Goal: Register for event/course

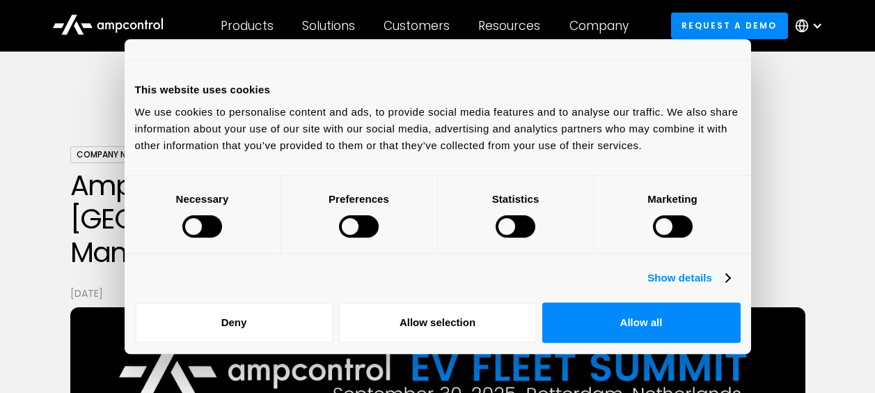
scroll to position [719, 0]
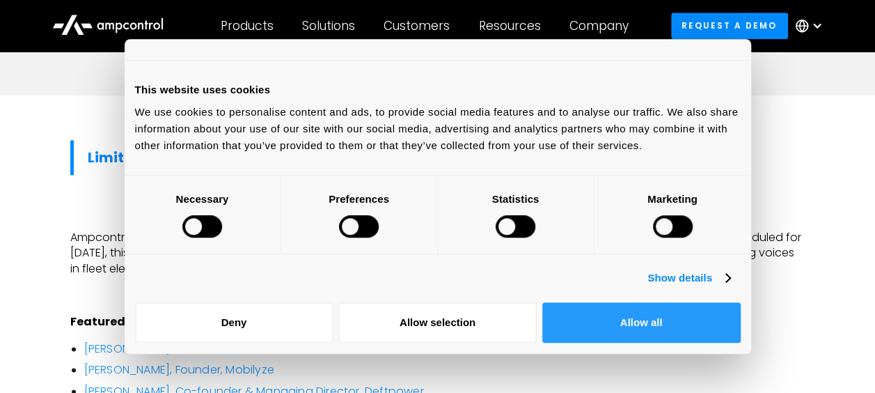
click at [624, 311] on button "Allow all" at bounding box center [641, 322] width 198 height 40
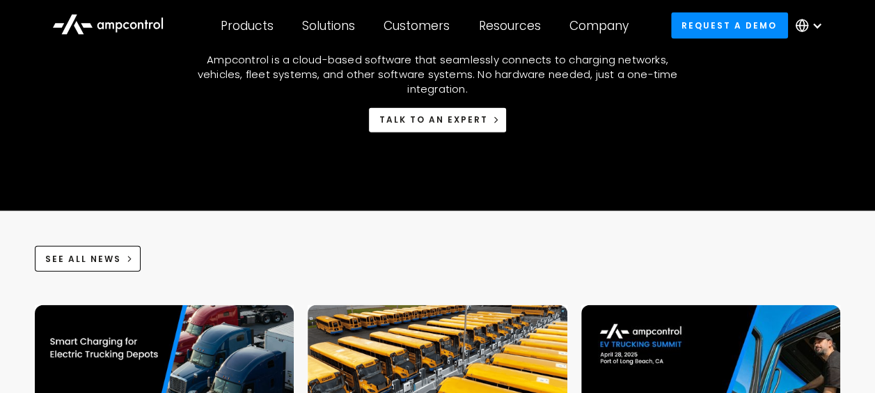
scroll to position [1248, 0]
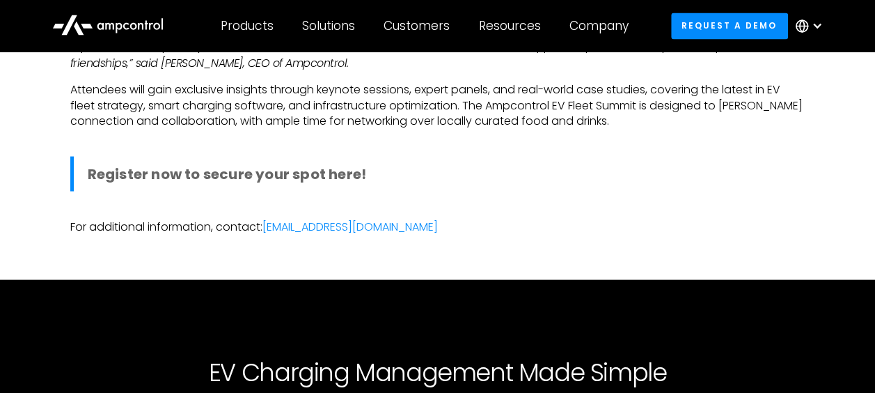
click at [321, 164] on strong "Register now to secure your spot here!" at bounding box center [227, 173] width 279 height 19
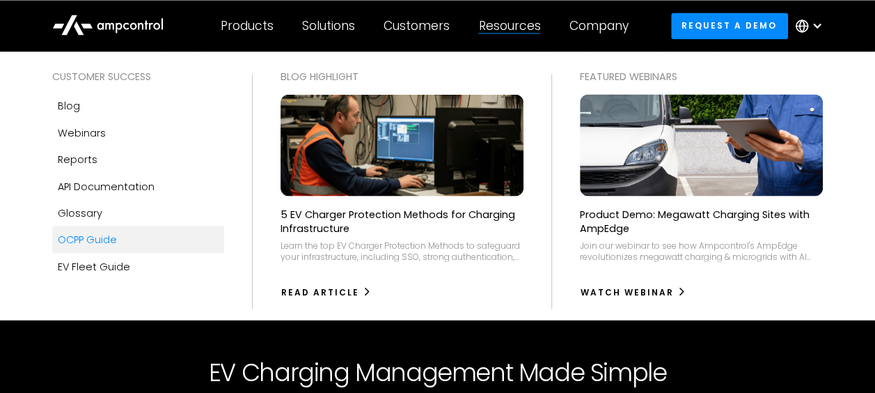
click at [102, 244] on div "OCPP Guide" at bounding box center [87, 238] width 59 height 15
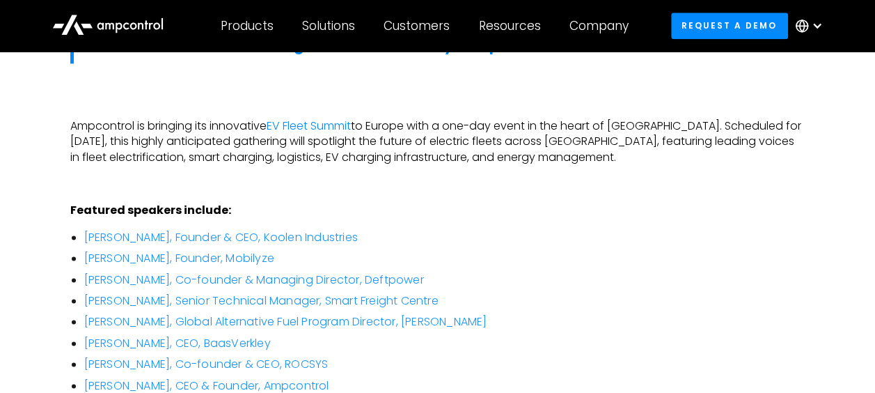
scroll to position [900, 0]
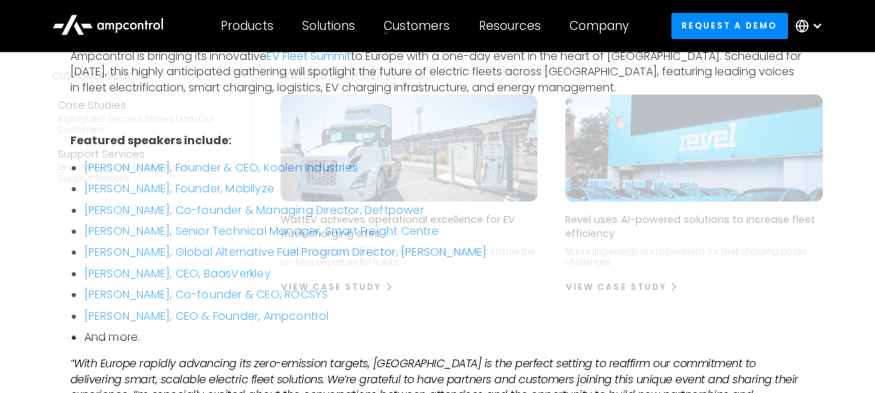
click at [411, 24] on div "Customers" at bounding box center [417, 25] width 66 height 15
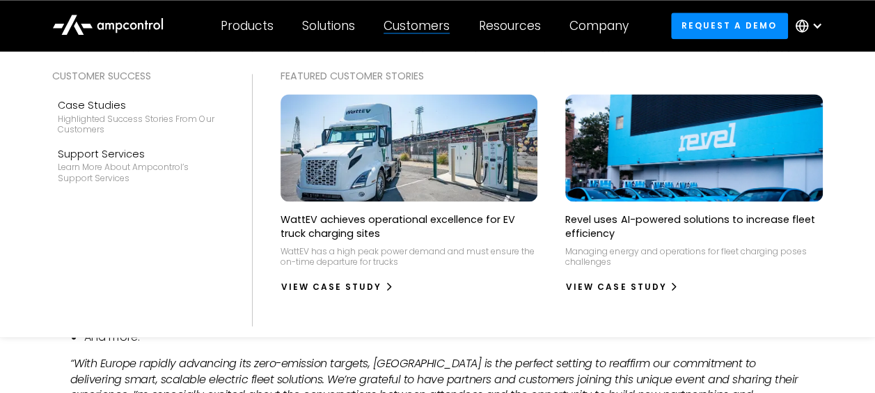
click at [420, 26] on div "Customers" at bounding box center [417, 25] width 66 height 15
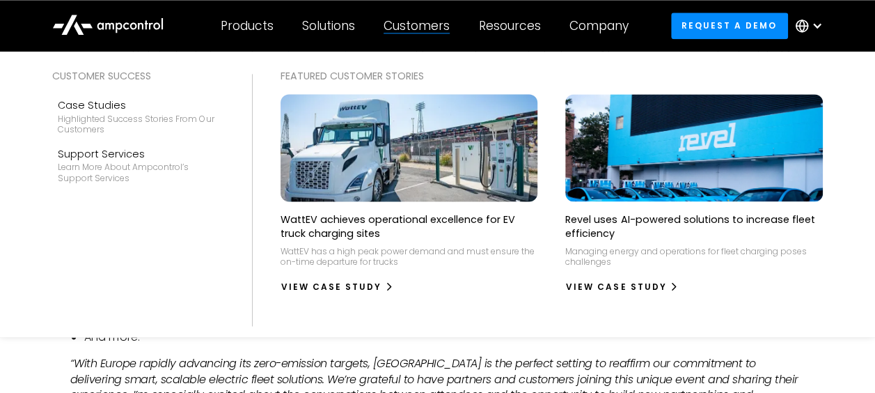
scroll to position [970, 0]
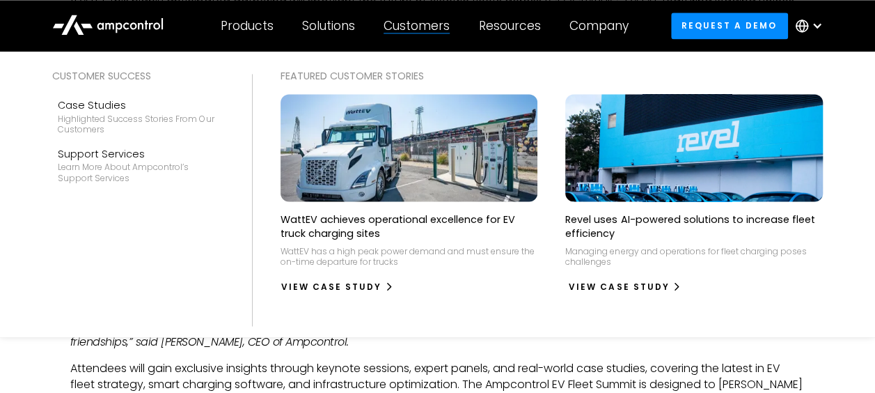
click at [647, 286] on div "View Case Study" at bounding box center [619, 286] width 100 height 13
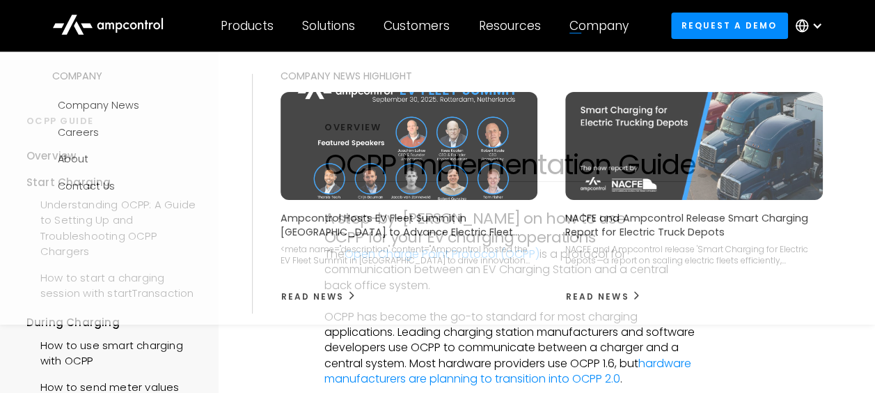
click at [608, 32] on div "Company" at bounding box center [598, 25] width 59 height 15
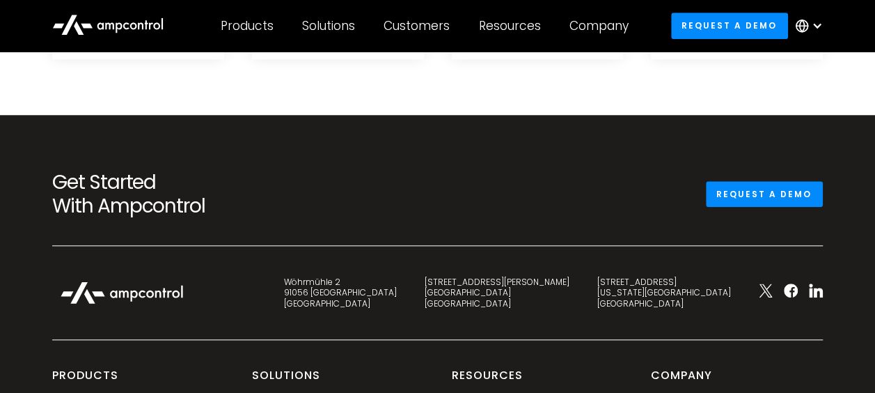
scroll to position [3202, 0]
